Goal: Information Seeking & Learning: Learn about a topic

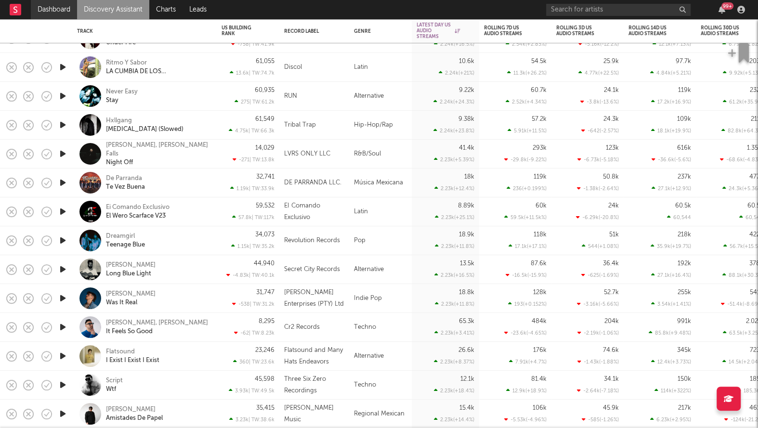
click at [59, 5] on link "Dashboard" at bounding box center [54, 9] width 46 height 19
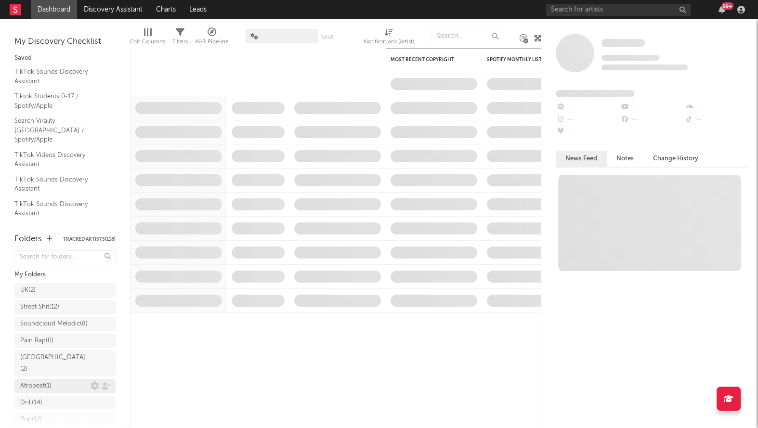
scroll to position [177, 0]
click at [51, 396] on div "Research Priorities ( 9 ) Brendan Condron" at bounding box center [65, 386] width 90 height 23
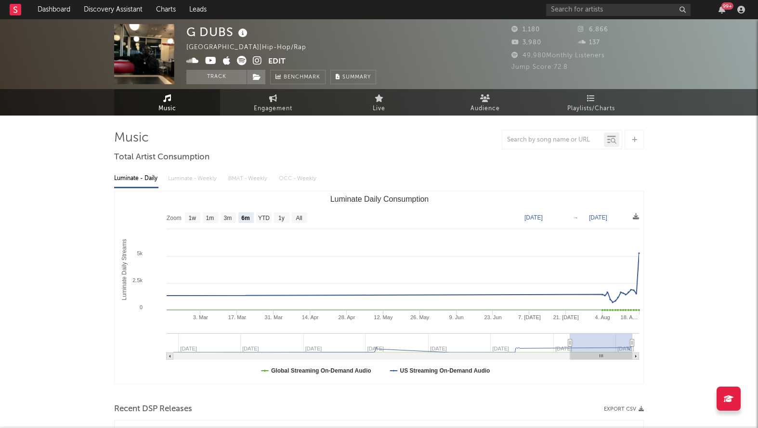
select select "6m"
click at [246, 63] on icon at bounding box center [242, 61] width 10 height 10
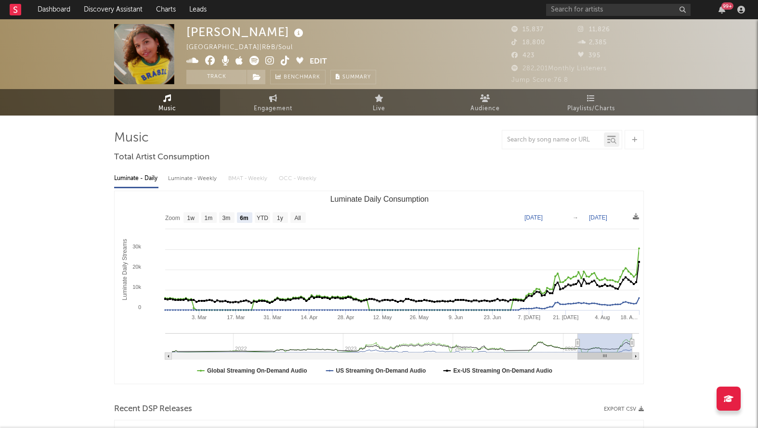
select select "6m"
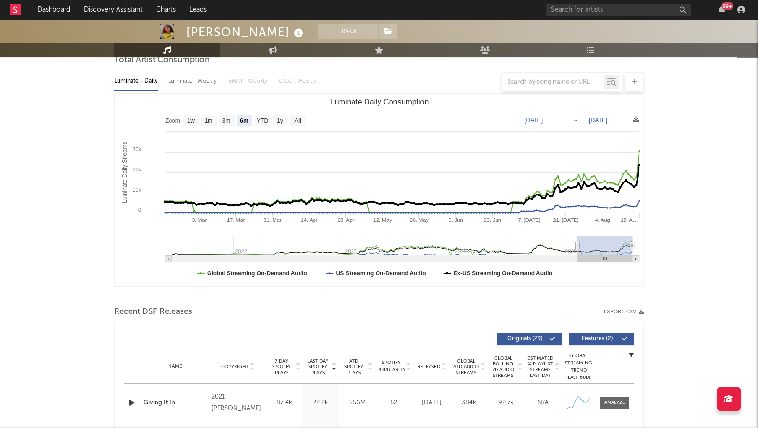
scroll to position [230, 0]
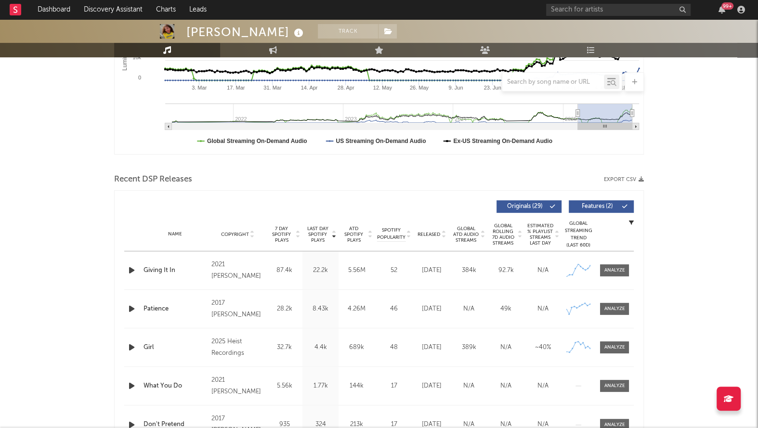
click at [133, 348] on icon "button" at bounding box center [132, 347] width 10 height 12
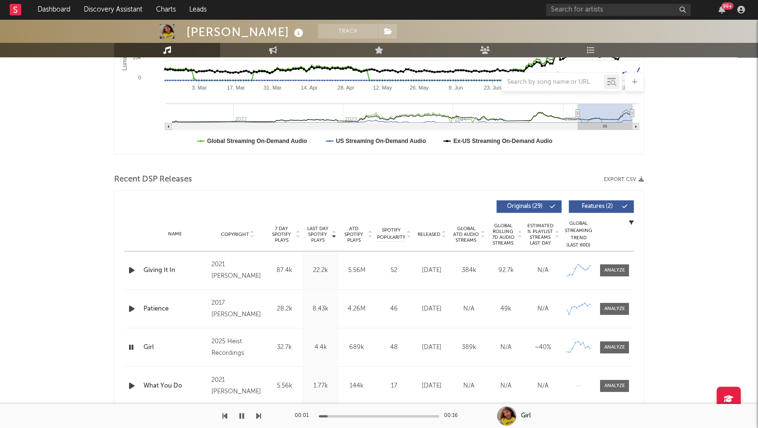
click at [133, 348] on icon "button" at bounding box center [131, 347] width 9 height 12
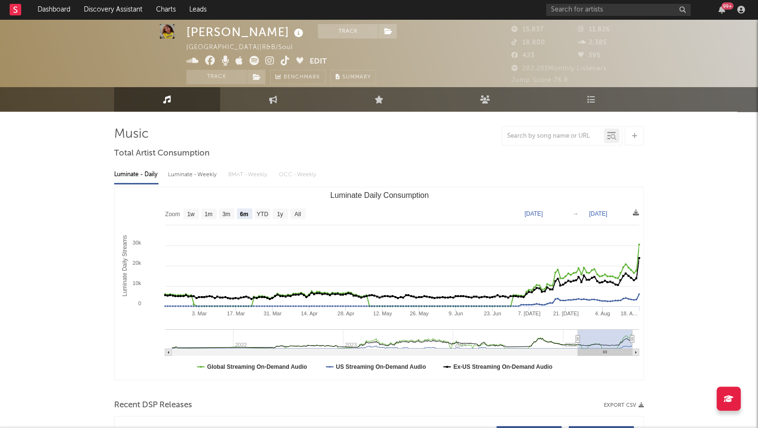
scroll to position [0, 0]
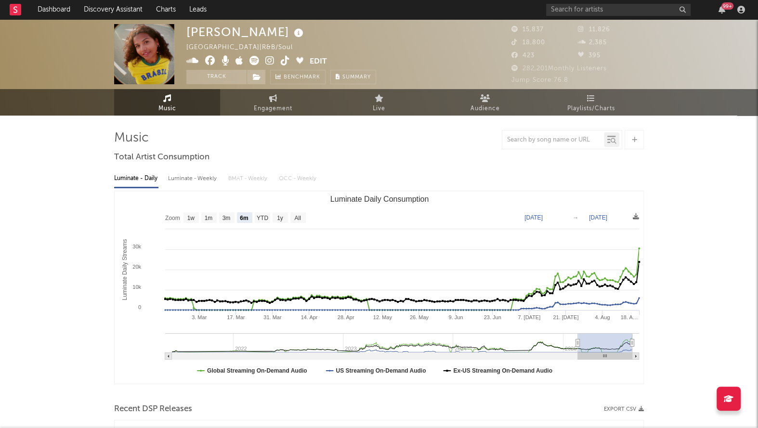
click at [269, 57] on icon at bounding box center [269, 61] width 9 height 10
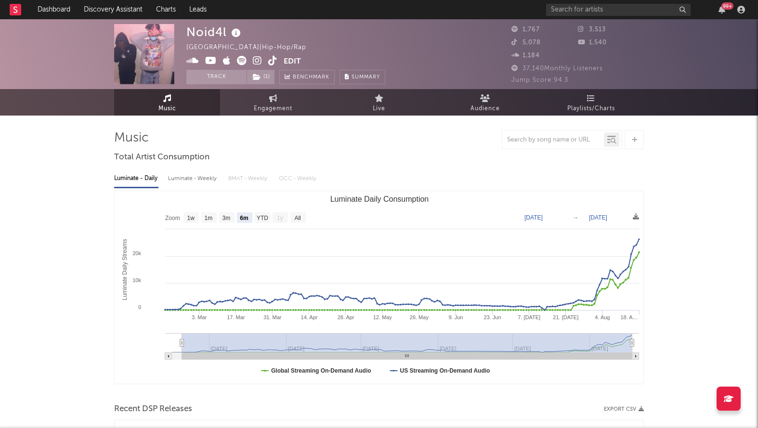
select select "6m"
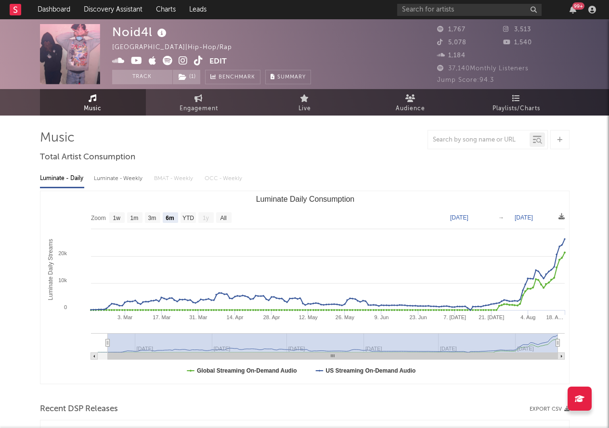
click at [186, 62] on icon at bounding box center [183, 61] width 9 height 10
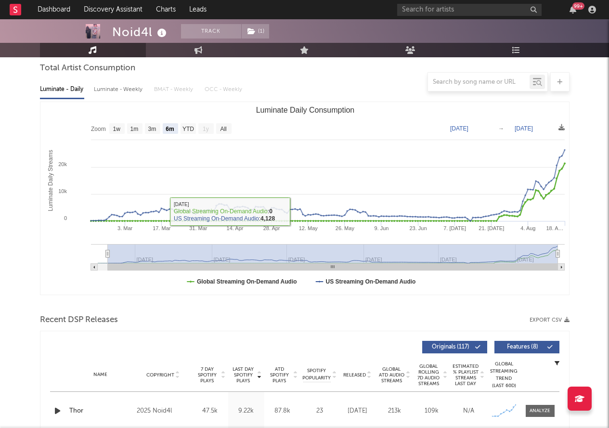
scroll to position [184, 0]
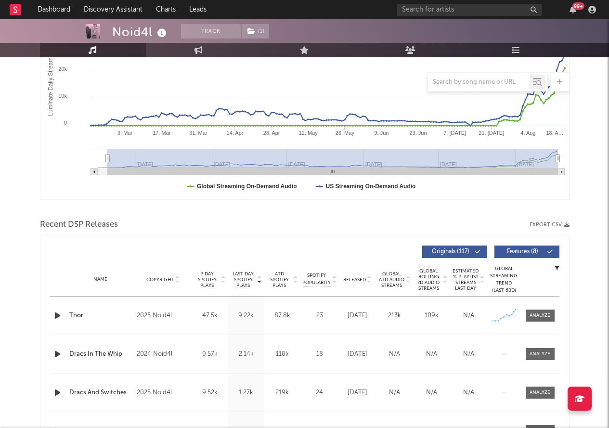
click at [549, 325] on div "Name Thor Copyright 2025 Noid4l Label 7548283 Records DK2 Album Names i see red…" at bounding box center [304, 316] width 509 height 38
click at [536, 324] on div "Name Thor Copyright 2025 Noid4l Label 7548283 Records DK2 Album Names i see red…" at bounding box center [304, 316] width 509 height 38
click at [523, 320] on div at bounding box center [538, 316] width 31 height 12
click at [530, 314] on div at bounding box center [540, 315] width 21 height 7
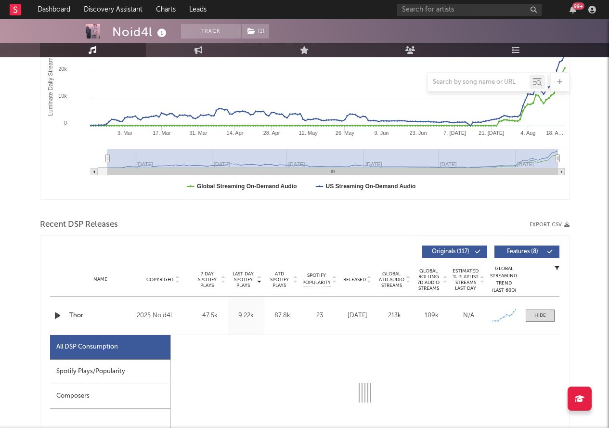
select select "1w"
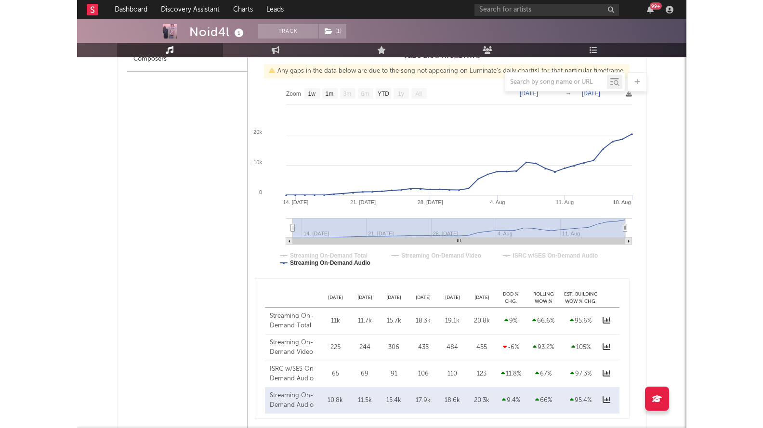
scroll to position [522, 0]
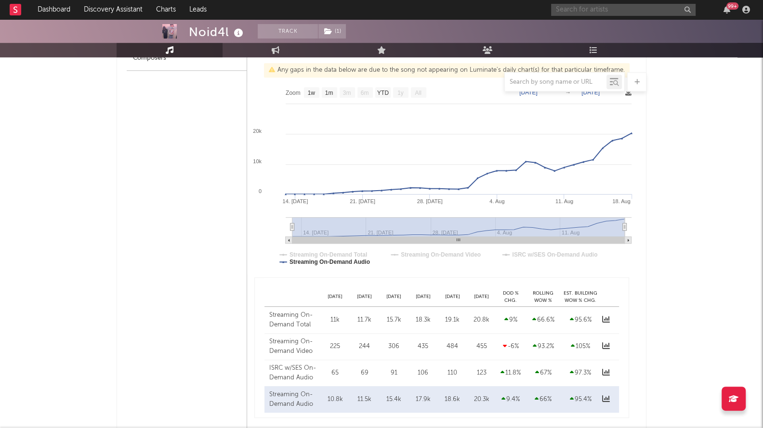
click at [578, 10] on input "text" at bounding box center [623, 10] width 144 height 12
type input "ayetian"
click at [596, 23] on div "Ayetian" at bounding box center [637, 29] width 106 height 12
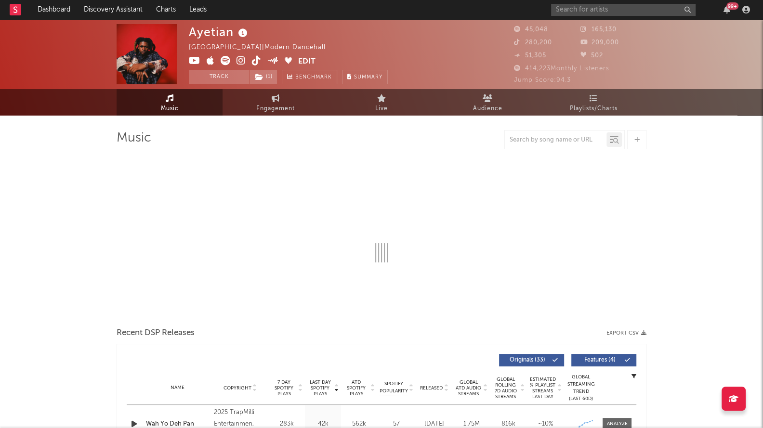
select select "6m"
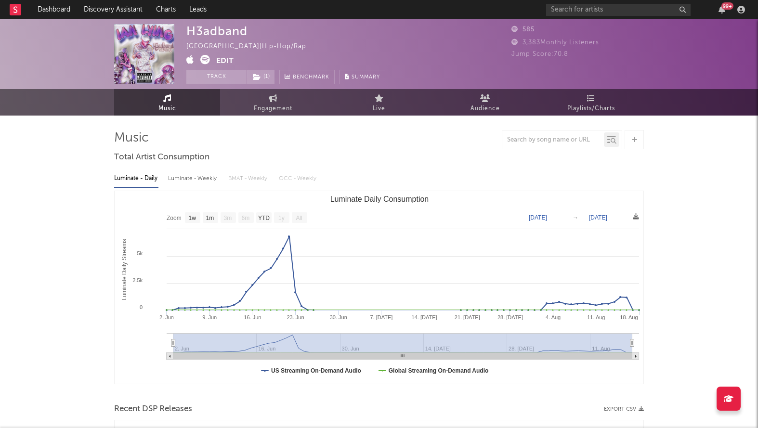
select select "1w"
click at [206, 60] on icon at bounding box center [205, 60] width 10 height 10
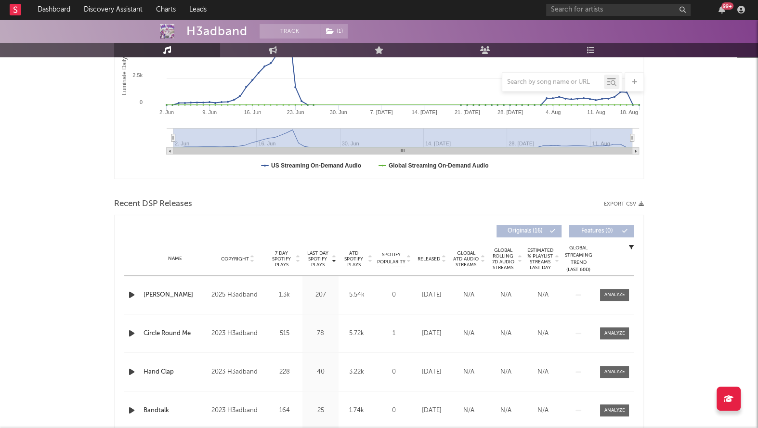
scroll to position [7, 0]
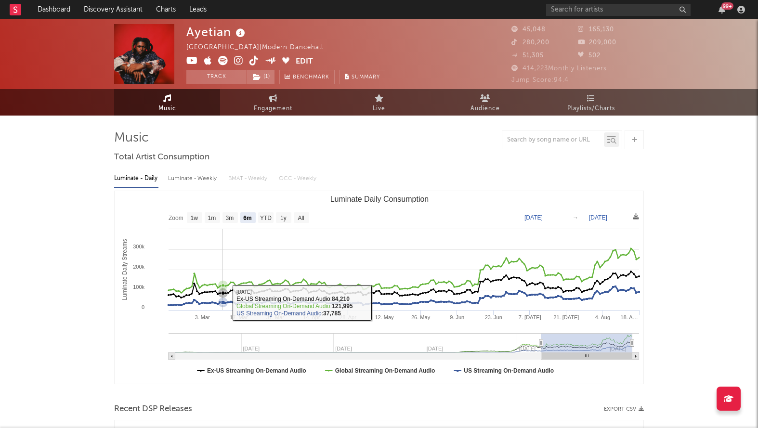
select select "6m"
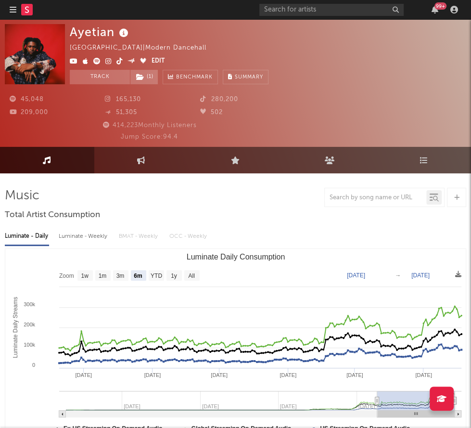
click at [97, 62] on icon at bounding box center [96, 61] width 7 height 7
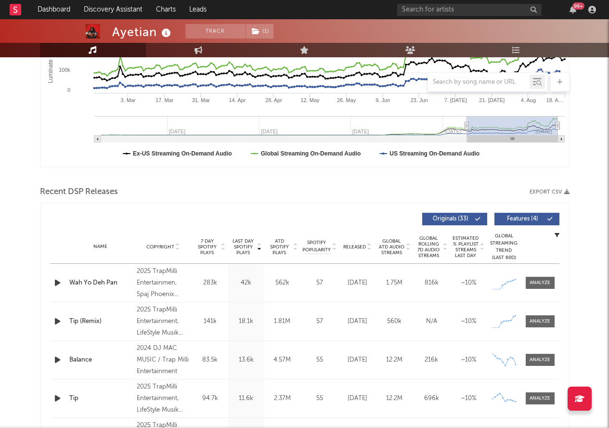
scroll to position [222, 0]
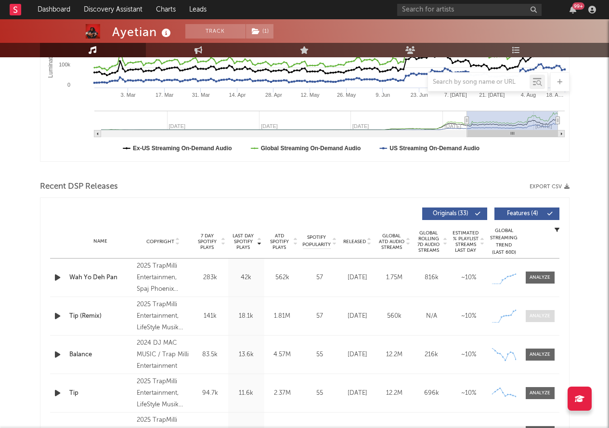
click at [535, 315] on div at bounding box center [540, 315] width 21 height 7
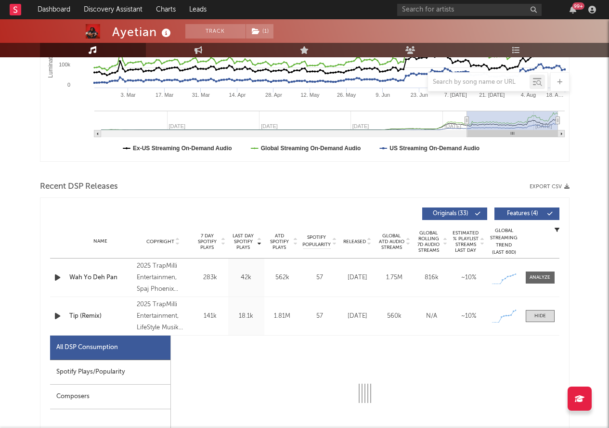
select select "1w"
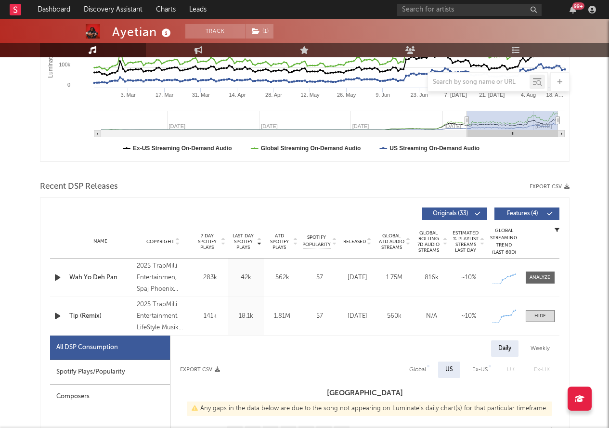
click at [531, 267] on div "Name Wah Yo Deh Pan Copyright 2025 TrapMilli Entertainmen, Spaj Phoenix Records…" at bounding box center [304, 278] width 509 height 38
click at [535, 278] on div at bounding box center [540, 277] width 21 height 7
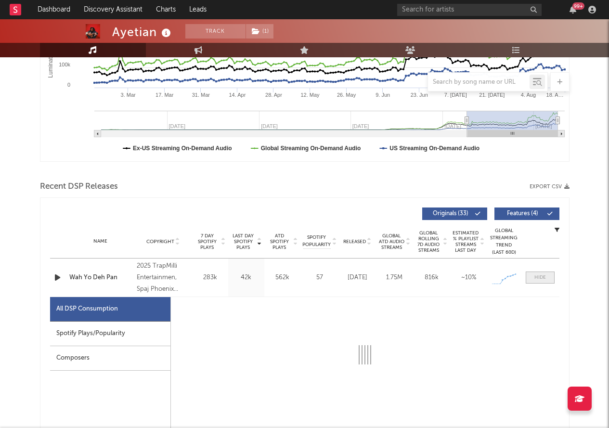
select select "1w"
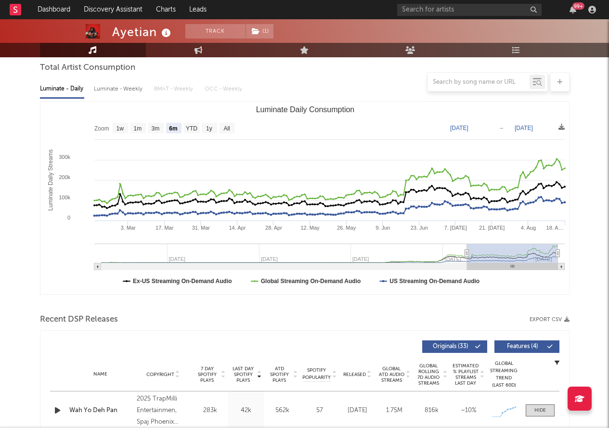
scroll to position [136, 0]
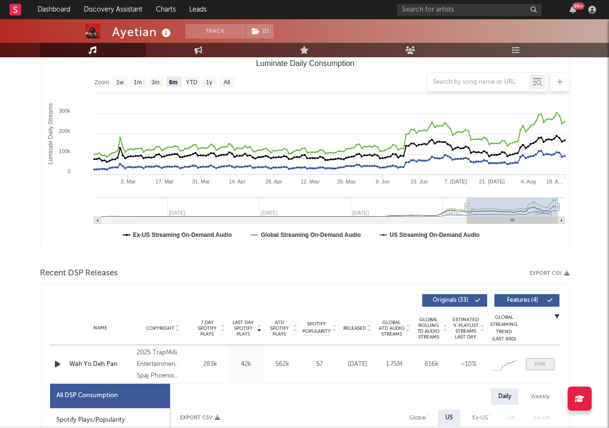
click at [537, 365] on div at bounding box center [540, 364] width 12 height 7
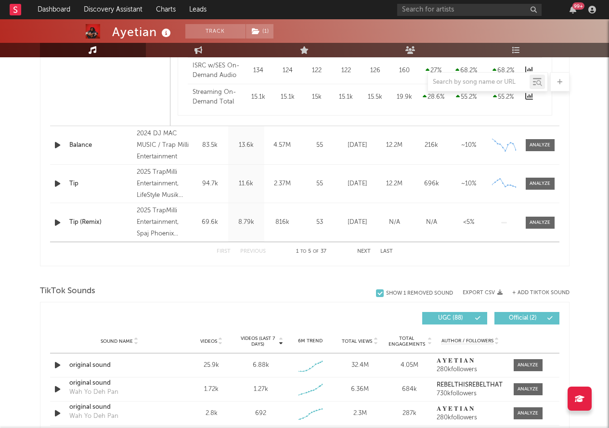
scroll to position [1033, 0]
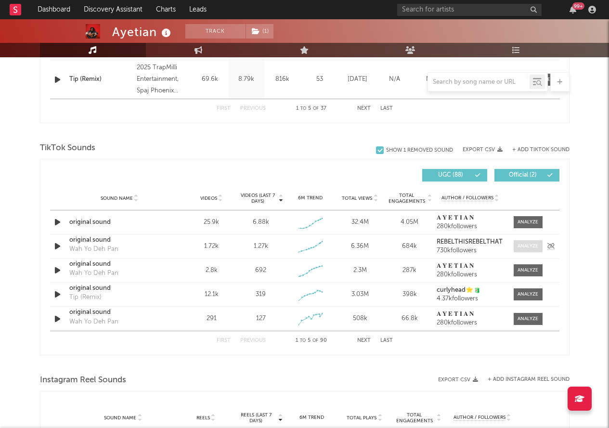
click at [527, 248] on div at bounding box center [528, 246] width 21 height 7
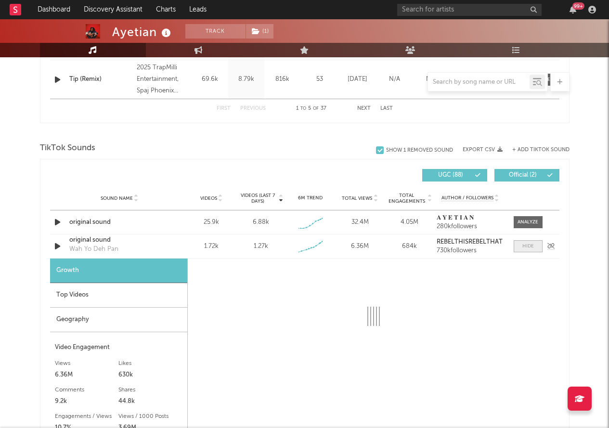
select select "1w"
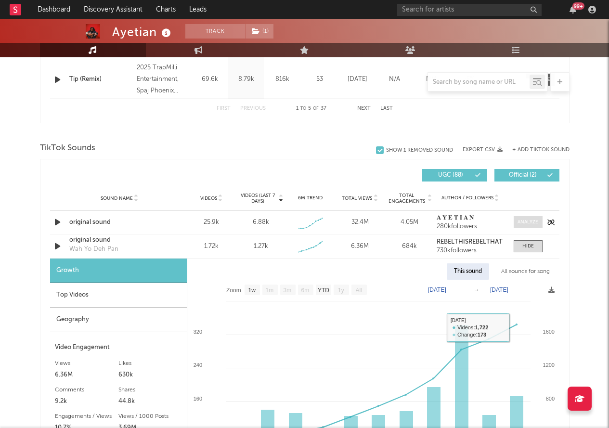
click at [529, 219] on div at bounding box center [528, 222] width 21 height 7
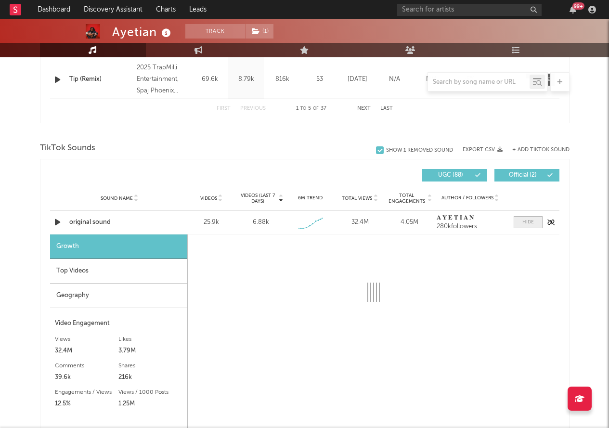
select select "1w"
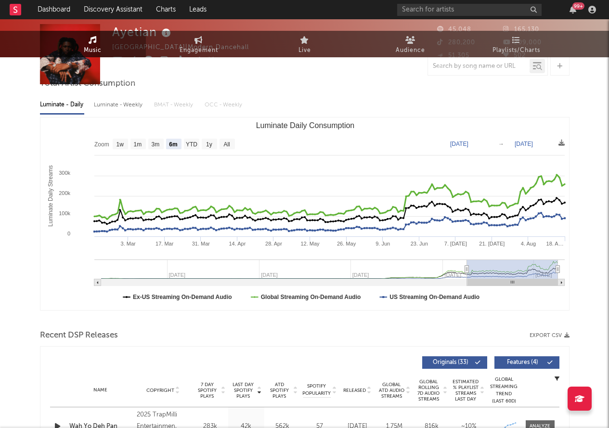
scroll to position [0, 0]
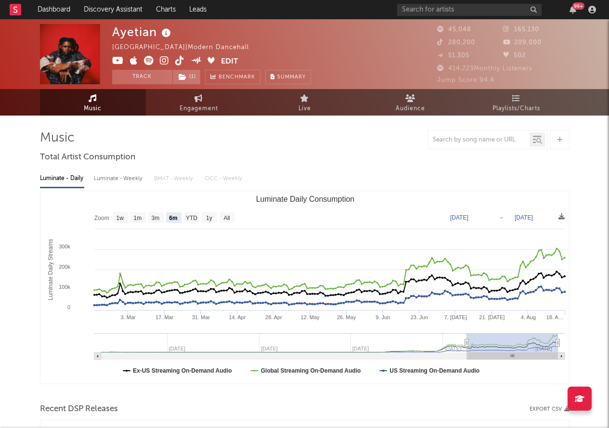
click at [163, 59] on icon at bounding box center [164, 61] width 9 height 10
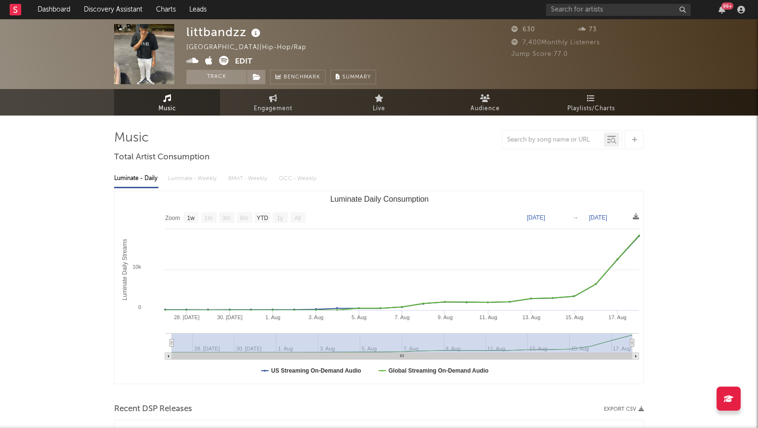
select select "1w"
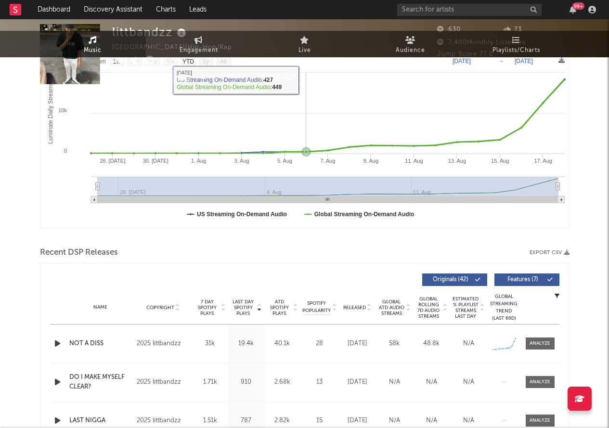
scroll to position [343, 0]
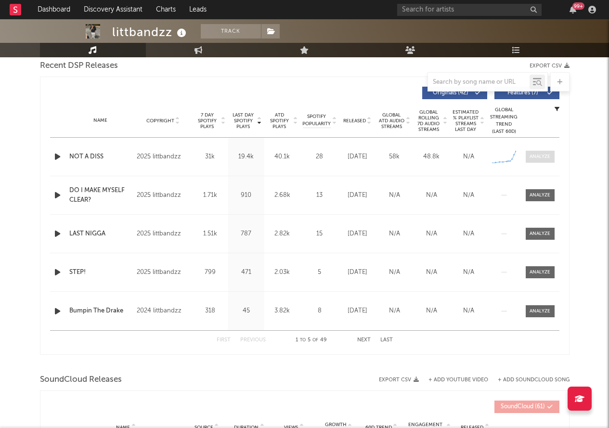
click at [539, 153] on div at bounding box center [540, 156] width 21 height 7
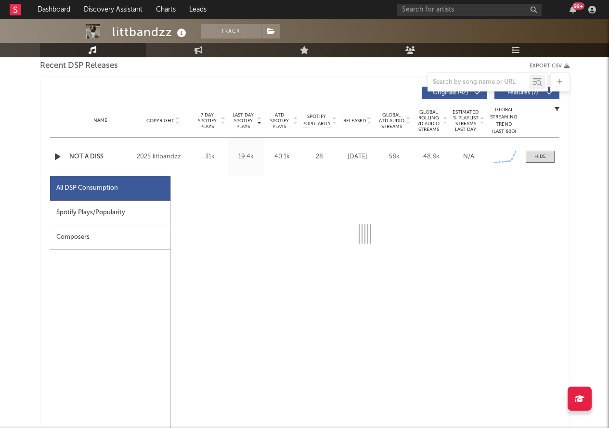
select select "1w"
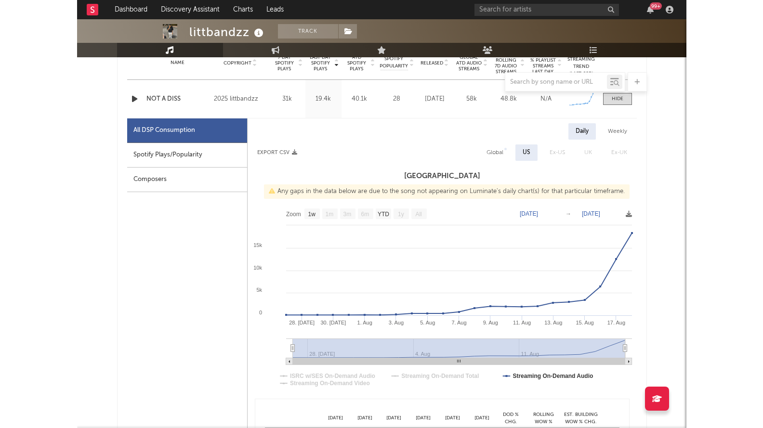
scroll to position [300, 0]
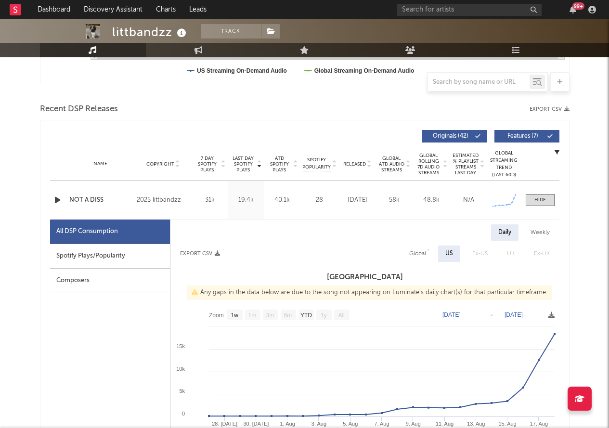
click at [93, 194] on div "Name NOT A DISS Copyright 2025 littbandzz Label littbandzz Album Names Do I Mak…" at bounding box center [304, 200] width 509 height 38
click at [86, 206] on div "Name NOT A DISS Copyright 2025 littbandzz Label littbandzz Album Names Do I Mak…" at bounding box center [304, 200] width 509 height 38
click at [88, 196] on div "NOT A DISS" at bounding box center [100, 200] width 63 height 10
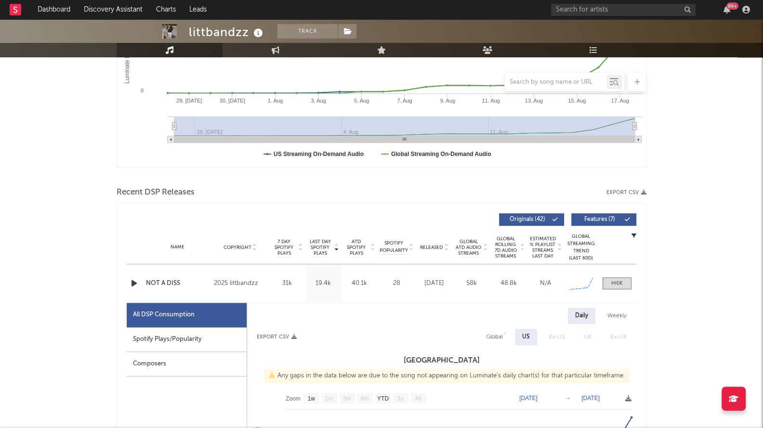
scroll to position [0, 0]
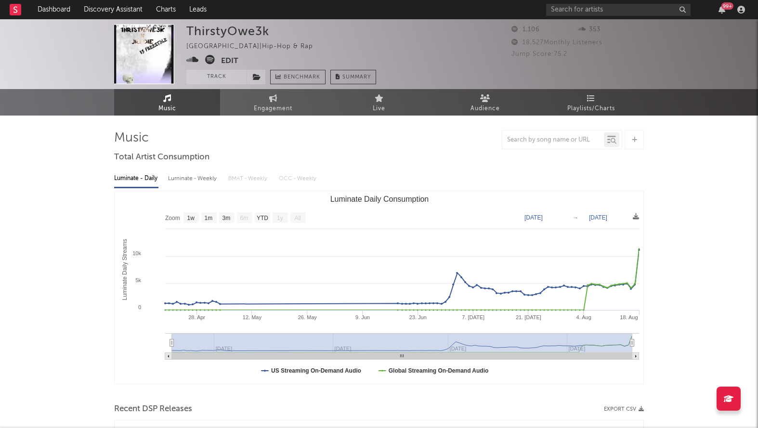
select select "1w"
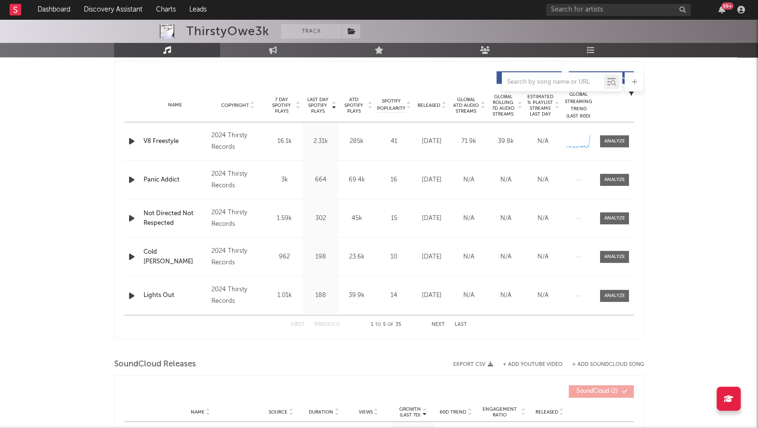
scroll to position [338, 0]
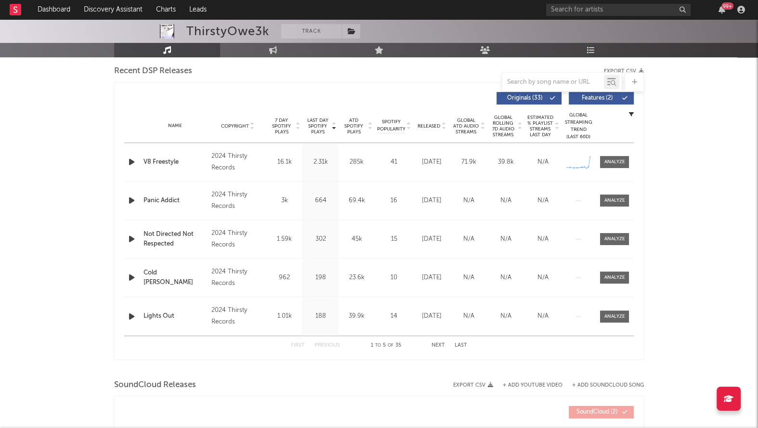
click at [133, 158] on icon "button" at bounding box center [132, 162] width 10 height 12
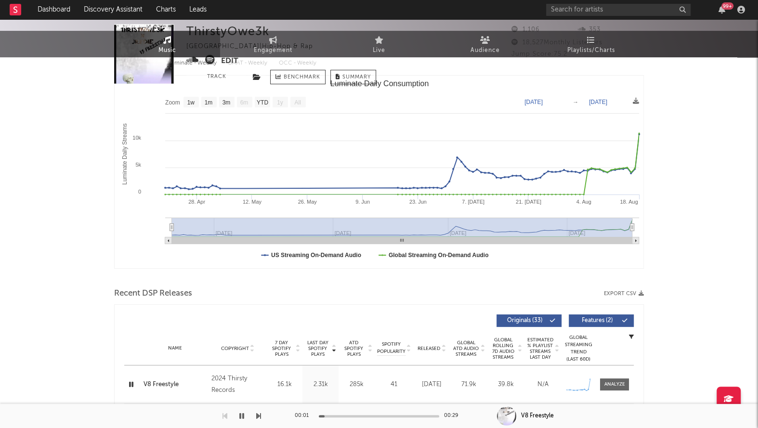
scroll to position [0, 0]
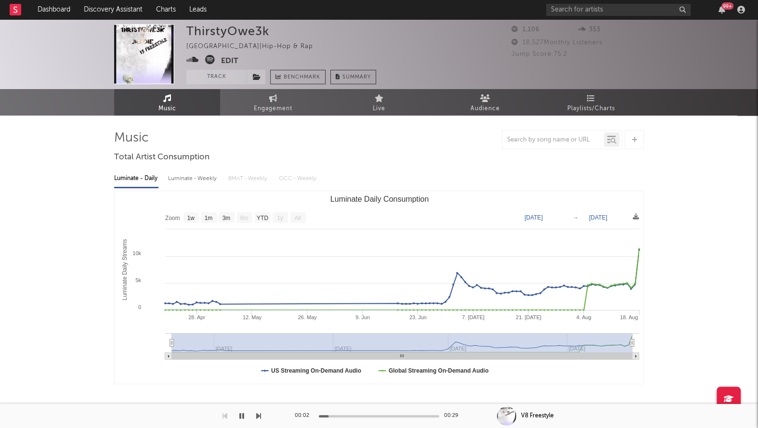
click at [211, 58] on icon at bounding box center [210, 60] width 10 height 10
click at [241, 417] on icon "button" at bounding box center [241, 416] width 5 height 8
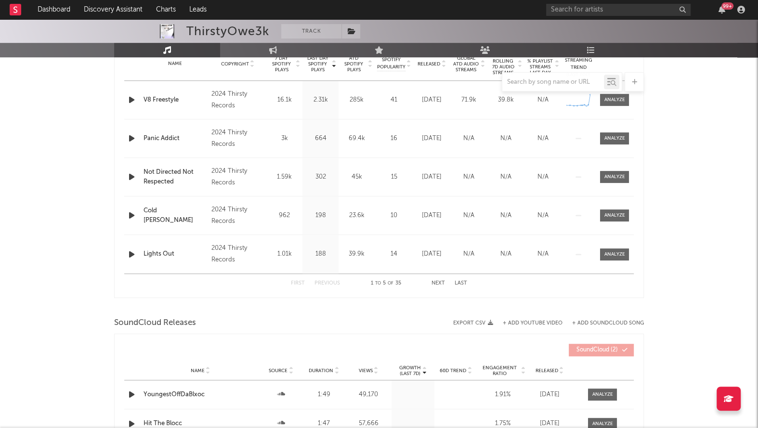
scroll to position [265, 0]
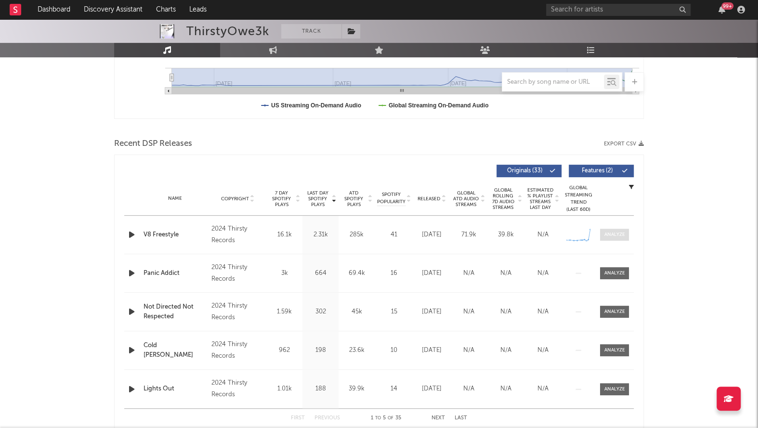
click at [613, 234] on div at bounding box center [614, 234] width 21 height 7
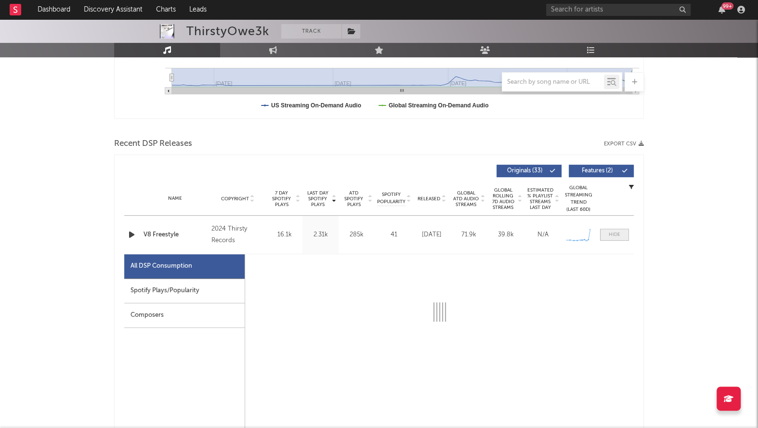
select select "1w"
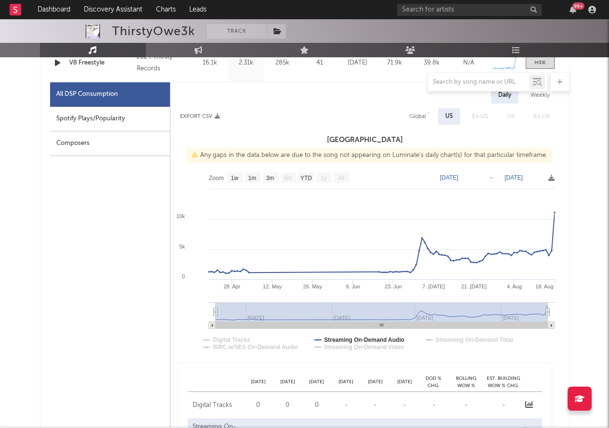
scroll to position [273, 0]
